Goal: Check status: Check status

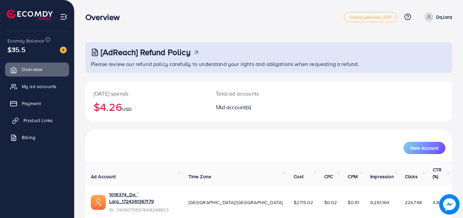
click at [35, 115] on link "Product Links" at bounding box center [37, 121] width 64 height 14
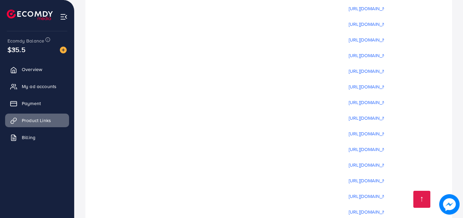
scroll to position [5594, 0]
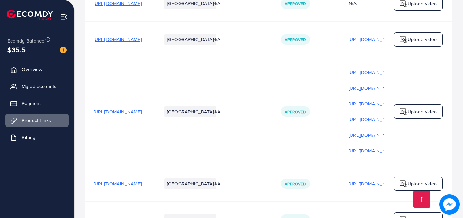
drag, startPoint x: 230, startPoint y: 185, endPoint x: 357, endPoint y: 191, distance: 126.6
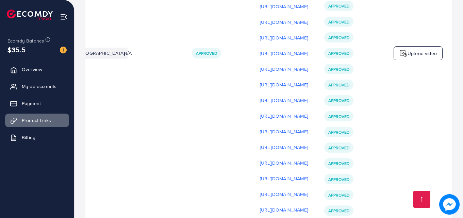
scroll to position [5272, 0]
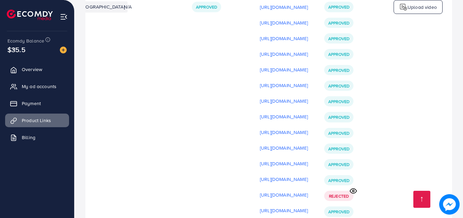
click at [354, 190] on circle at bounding box center [353, 191] width 2 height 2
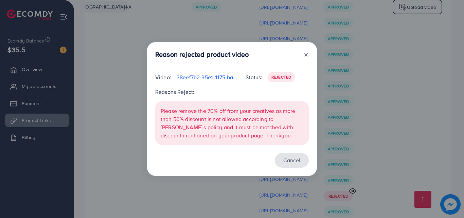
click at [290, 162] on button "Cancel" at bounding box center [292, 160] width 34 height 15
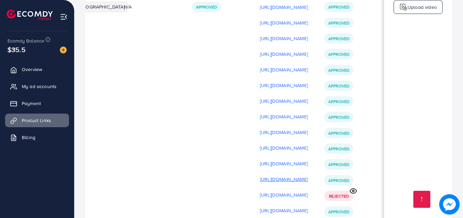
scroll to position [0, 204]
click at [276, 191] on p "[URL][DOMAIN_NAME]" at bounding box center [284, 195] width 48 height 8
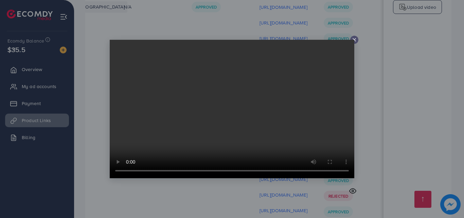
click at [354, 39] on line at bounding box center [354, 39] width 3 height 3
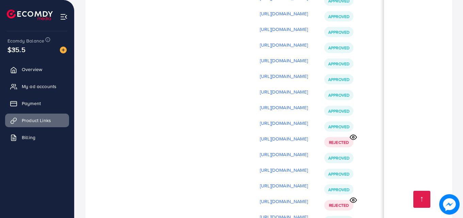
scroll to position [3911, 0]
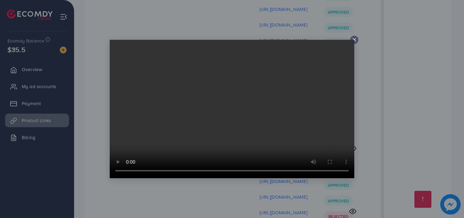
click at [356, 38] on icon at bounding box center [354, 39] width 5 height 5
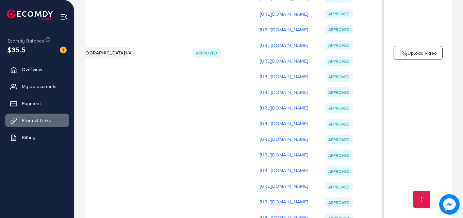
scroll to position [3446, 0]
